Goal: Use online tool/utility: Utilize a website feature to perform a specific function

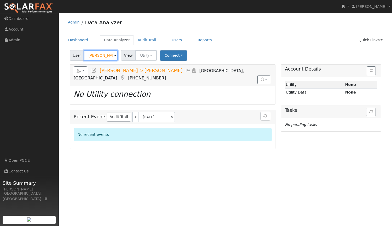
click at [111, 59] on input "[PERSON_NAME] & [PERSON_NAME]" at bounding box center [101, 55] width 34 height 10
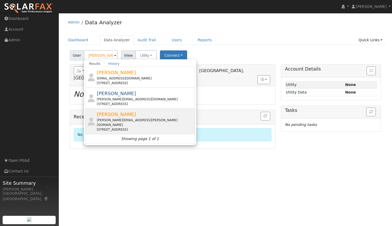
click at [111, 114] on span "[PERSON_NAME]" at bounding box center [116, 114] width 39 height 5
type input "Kenny Kaiser"
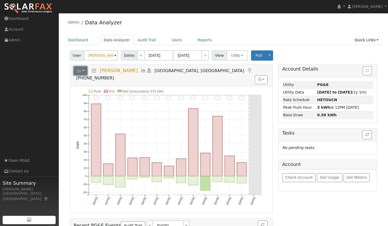
click at [84, 68] on button "button" at bounding box center [81, 70] width 14 height 9
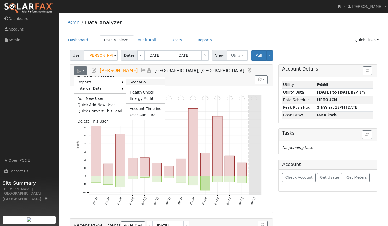
click at [135, 80] on link "Scenario" at bounding box center [145, 82] width 39 height 6
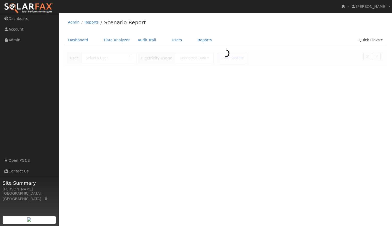
type input "[PERSON_NAME]"
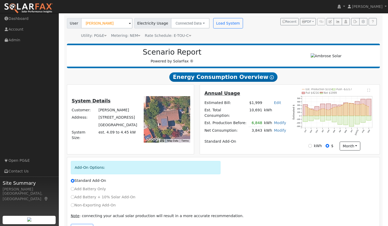
scroll to position [53, 0]
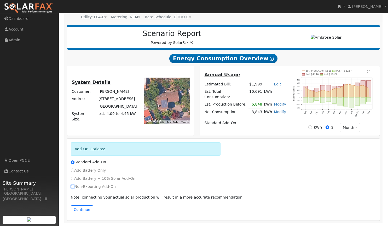
click at [72, 187] on input "Non-Exporting Add-On" at bounding box center [73, 187] width 4 height 4
radio input "true"
radio input "false"
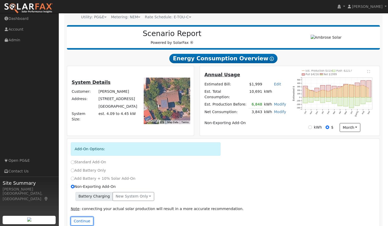
drag, startPoint x: 78, startPoint y: 220, endPoint x: 146, endPoint y: 167, distance: 86.2
click at [146, 167] on div "Add-On Options: Standard Add-On Add Battery Only Add Battery + 10% Solar Add-On…" at bounding box center [223, 185] width 313 height 93
click at [133, 195] on button "New system only" at bounding box center [134, 196] width 42 height 9
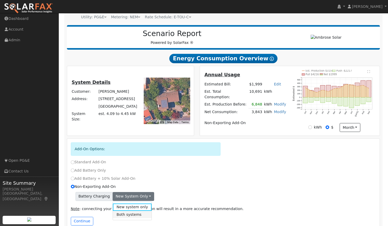
click at [128, 215] on link "Both systems" at bounding box center [132, 214] width 39 height 7
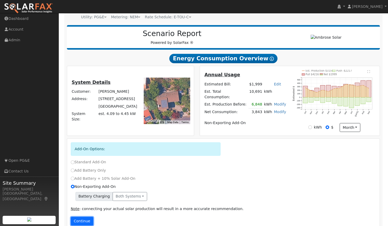
click at [85, 220] on button "Continue" at bounding box center [82, 221] width 22 height 9
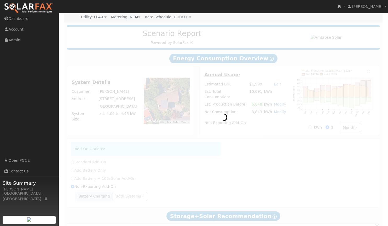
type input "5664"
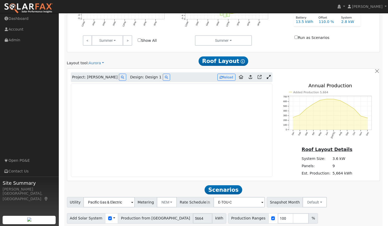
scroll to position [308, 0]
click at [271, 77] on link at bounding box center [269, 77] width 8 height 8
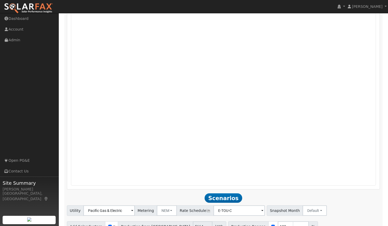
scroll to position [439, 0]
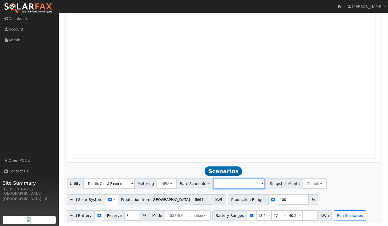
drag, startPoint x: 171, startPoint y: 88, endPoint x: 219, endPoint y: 180, distance: 103.3
click at [219, 180] on input "text" at bounding box center [239, 184] width 51 height 10
type input "E-TOU-C"
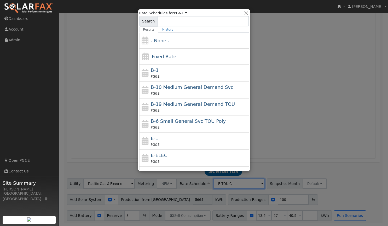
click at [294, 59] on div at bounding box center [194, 113] width 388 height 226
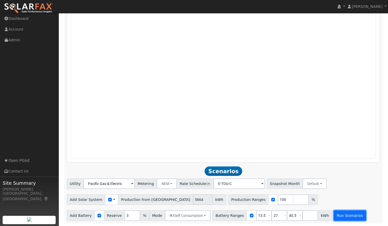
click at [338, 216] on button "Run Scenarios" at bounding box center [350, 215] width 32 height 10
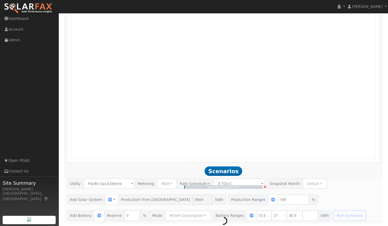
type input "3.8"
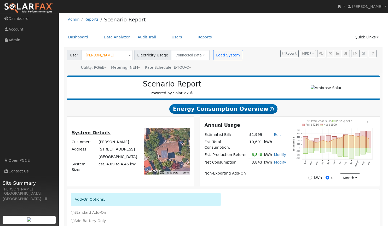
scroll to position [0, 0]
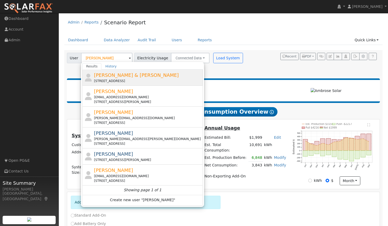
click at [101, 74] on span "[PERSON_NAME] & [PERSON_NAME]" at bounding box center [136, 74] width 85 height 5
type input "[PERSON_NAME] & [PERSON_NAME]"
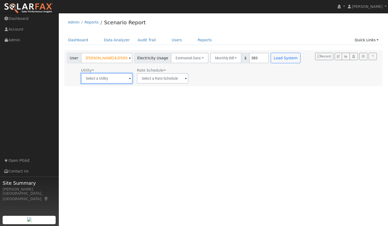
click at [122, 79] on input "text" at bounding box center [106, 78] width 51 height 10
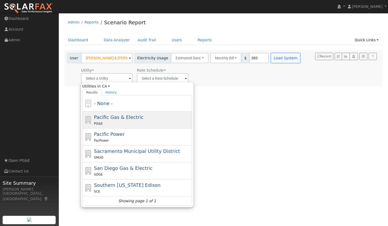
click at [113, 116] on span "Pacific Gas & Electric" at bounding box center [118, 116] width 49 height 5
type input "Pacific Gas & Electric"
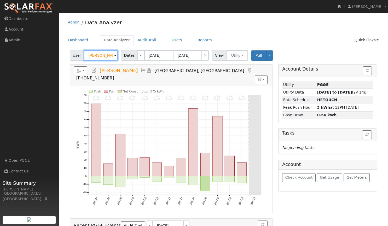
click at [111, 54] on input "[PERSON_NAME]" at bounding box center [101, 55] width 34 height 10
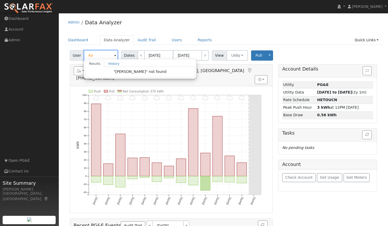
type input "K"
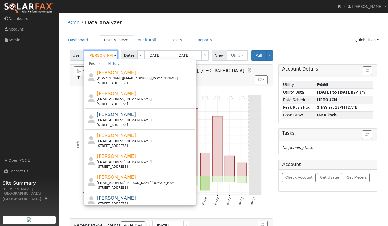
click at [105, 53] on input "craig" at bounding box center [101, 55] width 34 height 10
click at [110, 53] on input "craig" at bounding box center [101, 55] width 34 height 10
drag, startPoint x: 110, startPoint y: 53, endPoint x: 76, endPoint y: 53, distance: 34.0
click at [76, 53] on div "User craig Results History Marilyn 1 marilyn1.able@gmail.com 25 De Anza Way, Sa…" at bounding box center [94, 55] width 49 height 10
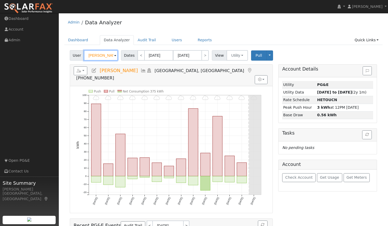
drag, startPoint x: 111, startPoint y: 54, endPoint x: 24, endPoint y: 56, distance: 86.3
click at [24, 56] on div "installed Tim Tedder Tim Tedder Profile My Company Help Center Terms Of Service…" at bounding box center [194, 146] width 388 height 266
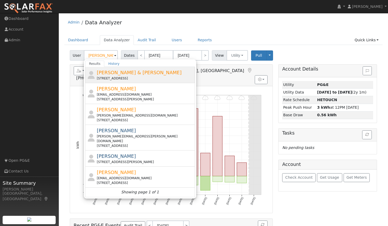
click at [114, 73] on span "Darin & Carolyn Craig" at bounding box center [139, 72] width 85 height 5
type input "Darin & Carolyn Craig"
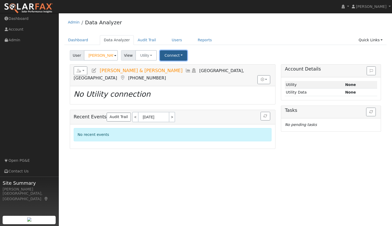
click at [171, 58] on button "Connect" at bounding box center [173, 55] width 27 height 10
click at [183, 67] on link "Select a Provider" at bounding box center [180, 66] width 41 height 7
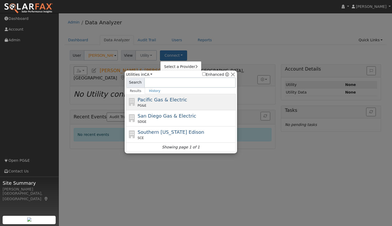
click at [187, 99] on div "Pacific Gas & Electric PG&E" at bounding box center [186, 102] width 97 height 12
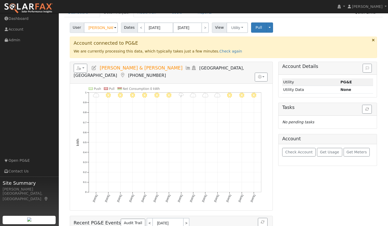
scroll to position [45, 0]
click at [220, 51] on link "Check again" at bounding box center [231, 51] width 23 height 4
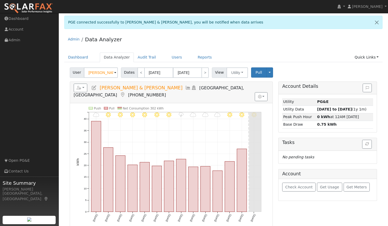
scroll to position [47, 0]
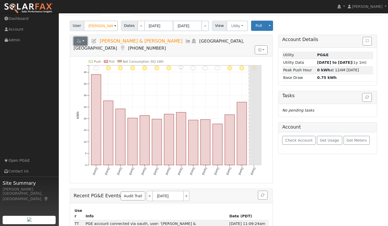
click at [85, 40] on button "button" at bounding box center [81, 41] width 14 height 9
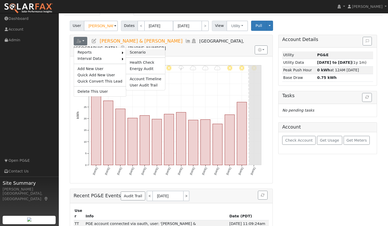
click at [127, 51] on link "Scenario" at bounding box center [145, 52] width 39 height 6
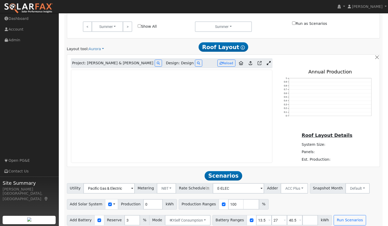
scroll to position [251, 0]
click at [269, 63] on icon at bounding box center [269, 63] width 4 height 4
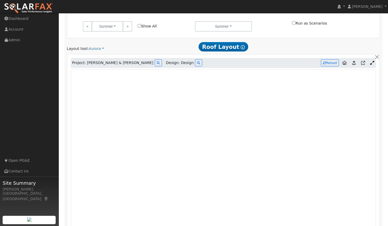
scroll to position [272, 0]
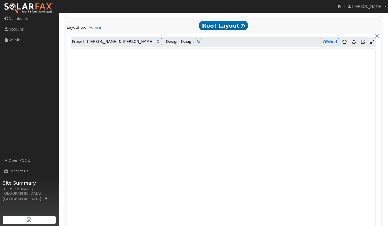
click at [354, 42] on icon at bounding box center [353, 42] width 3 height 4
click at [353, 42] on icon at bounding box center [353, 42] width 3 height 4
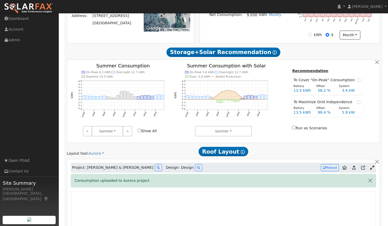
scroll to position [142, 0]
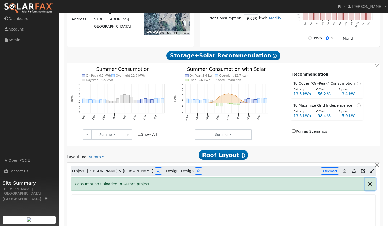
click at [369, 184] on button "button" at bounding box center [370, 184] width 11 height 13
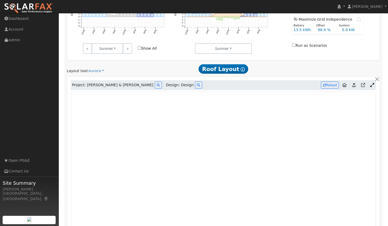
scroll to position [228, 0]
click at [329, 85] on button "Reload" at bounding box center [330, 85] width 18 height 7
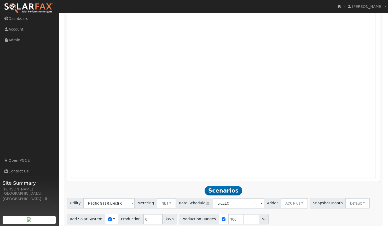
scroll to position [368, 0]
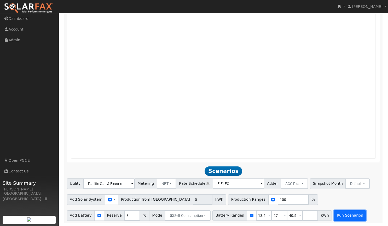
type input "15203"
click at [337, 219] on button "Run Scenarios" at bounding box center [350, 215] width 32 height 10
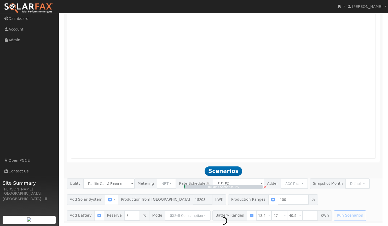
type input "10.1"
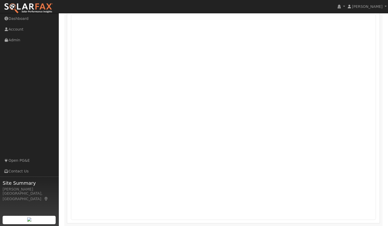
scroll to position [306, 0]
